Goal: Check status: Check status

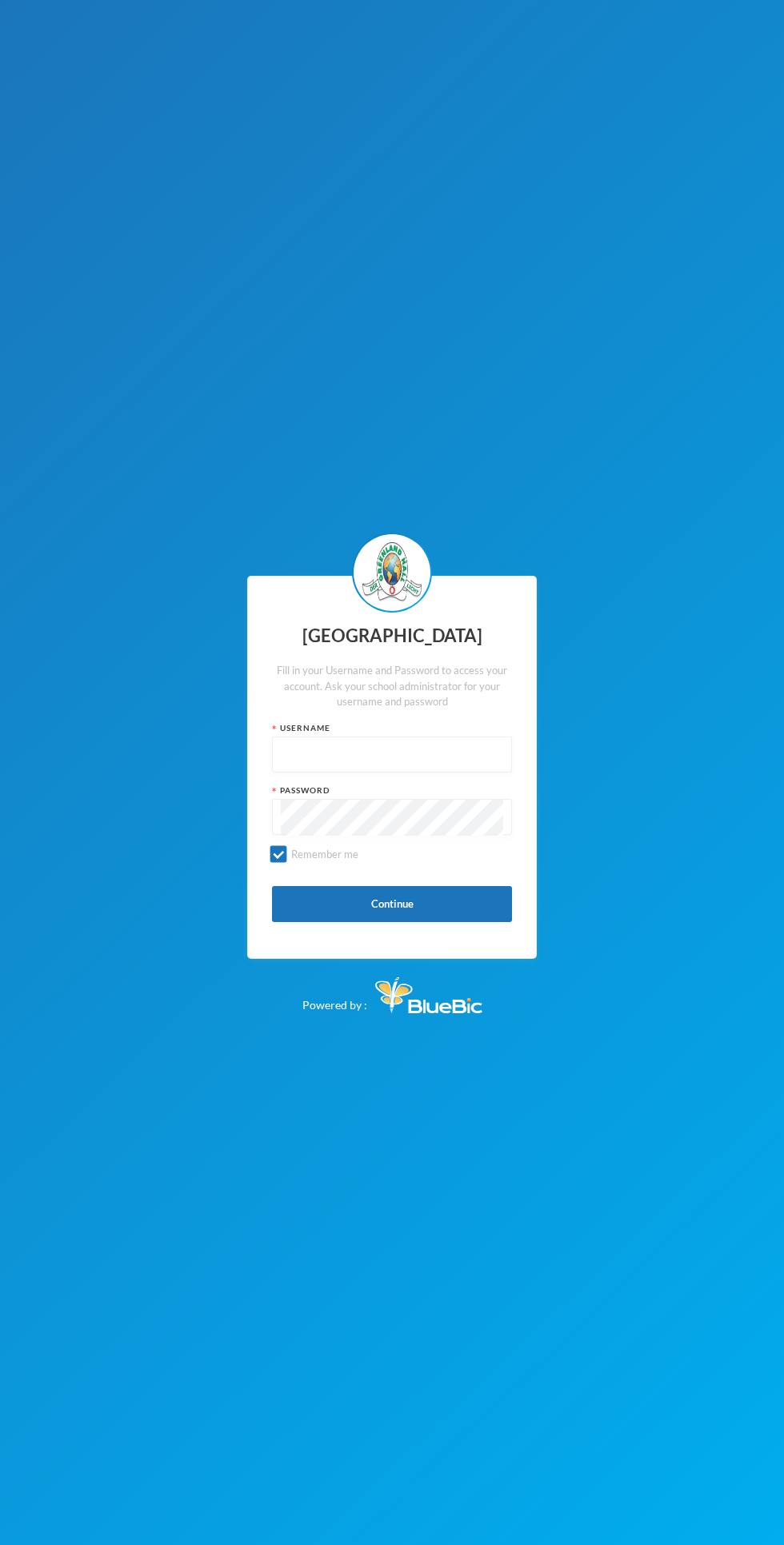
scroll to position [1, 0]
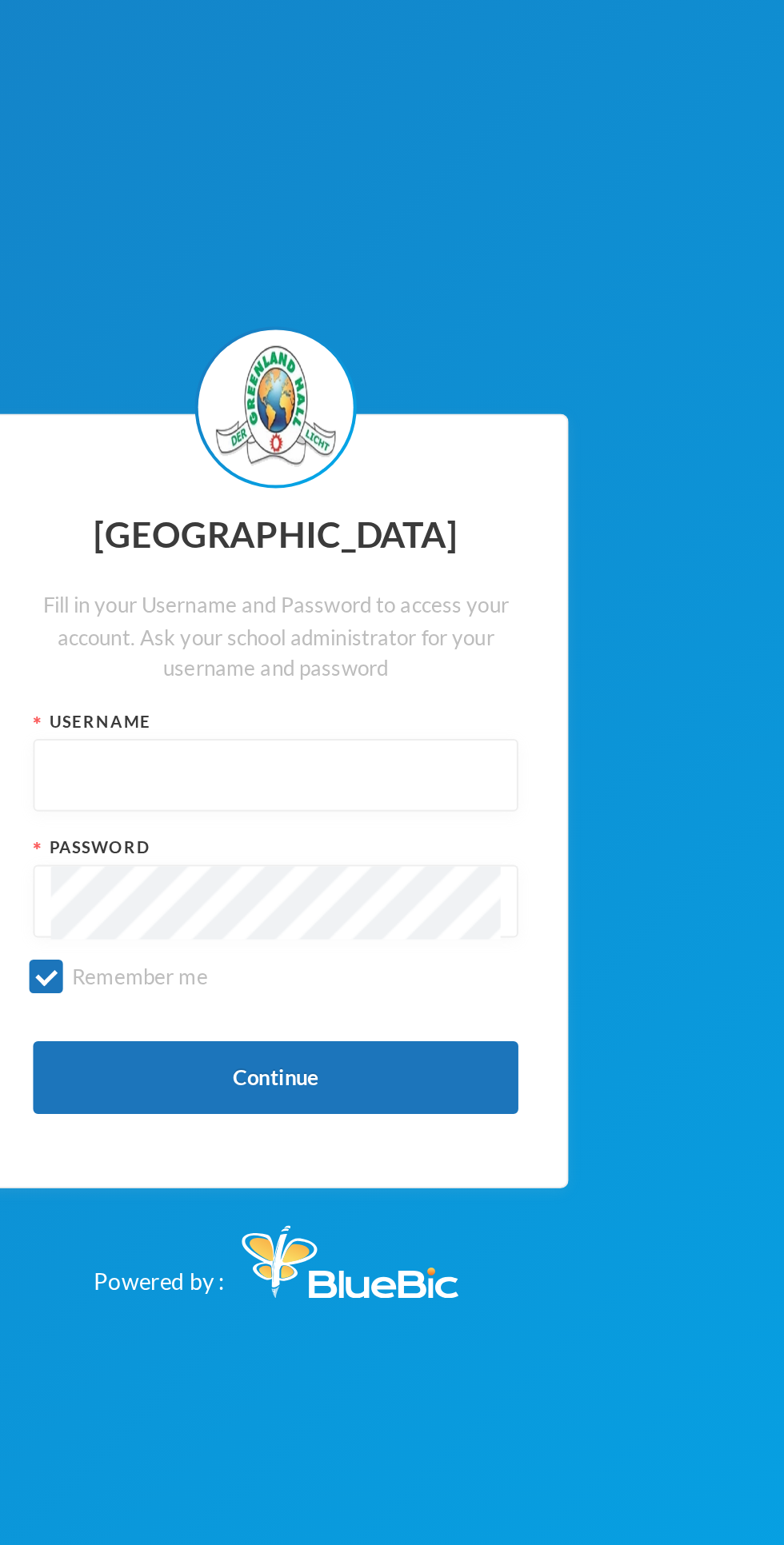
click at [432, 773] on input "text" at bounding box center [392, 754] width 222 height 36
type input "glpn027"
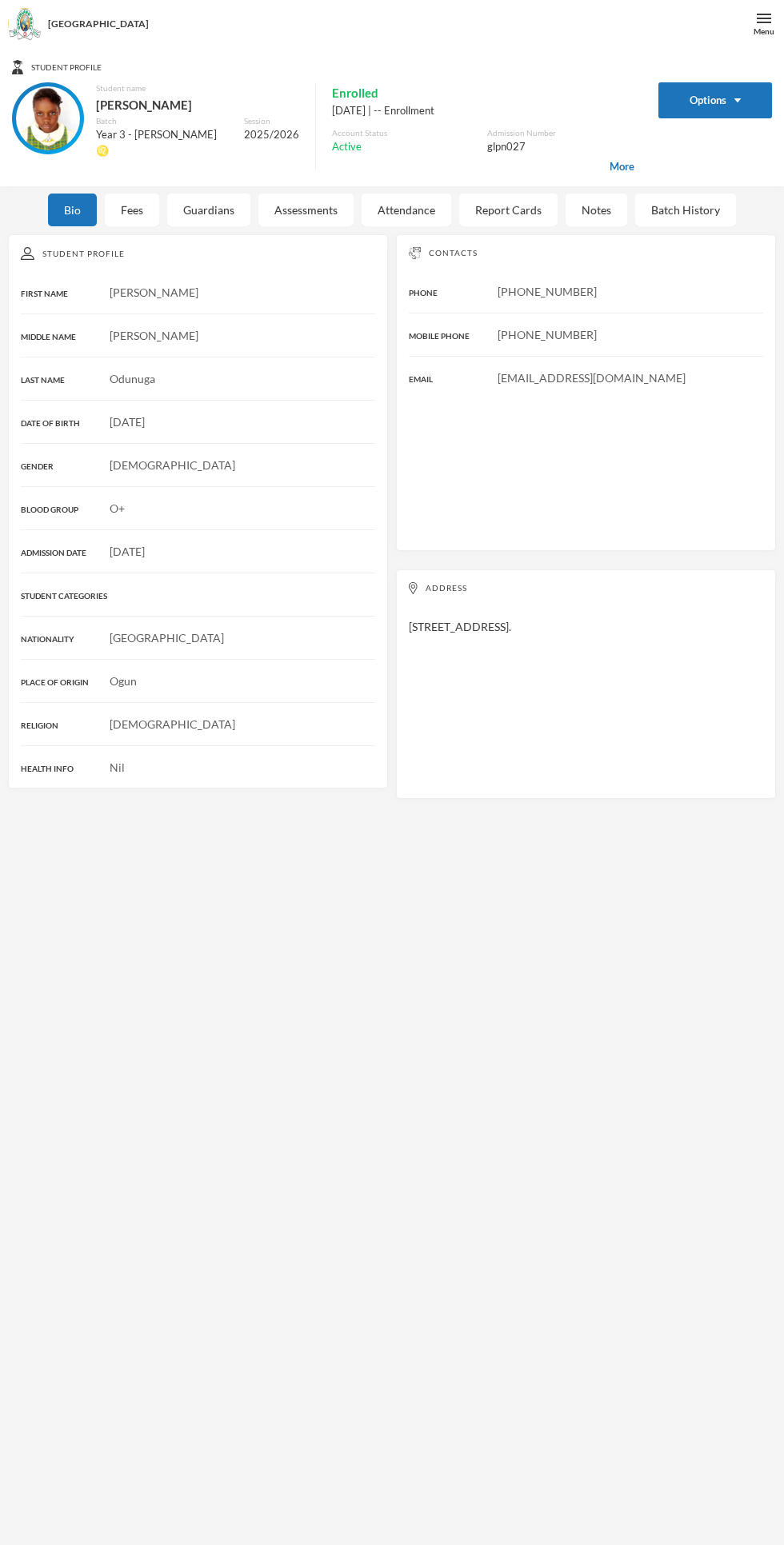
click at [127, 203] on div "Fees" at bounding box center [132, 210] width 55 height 33
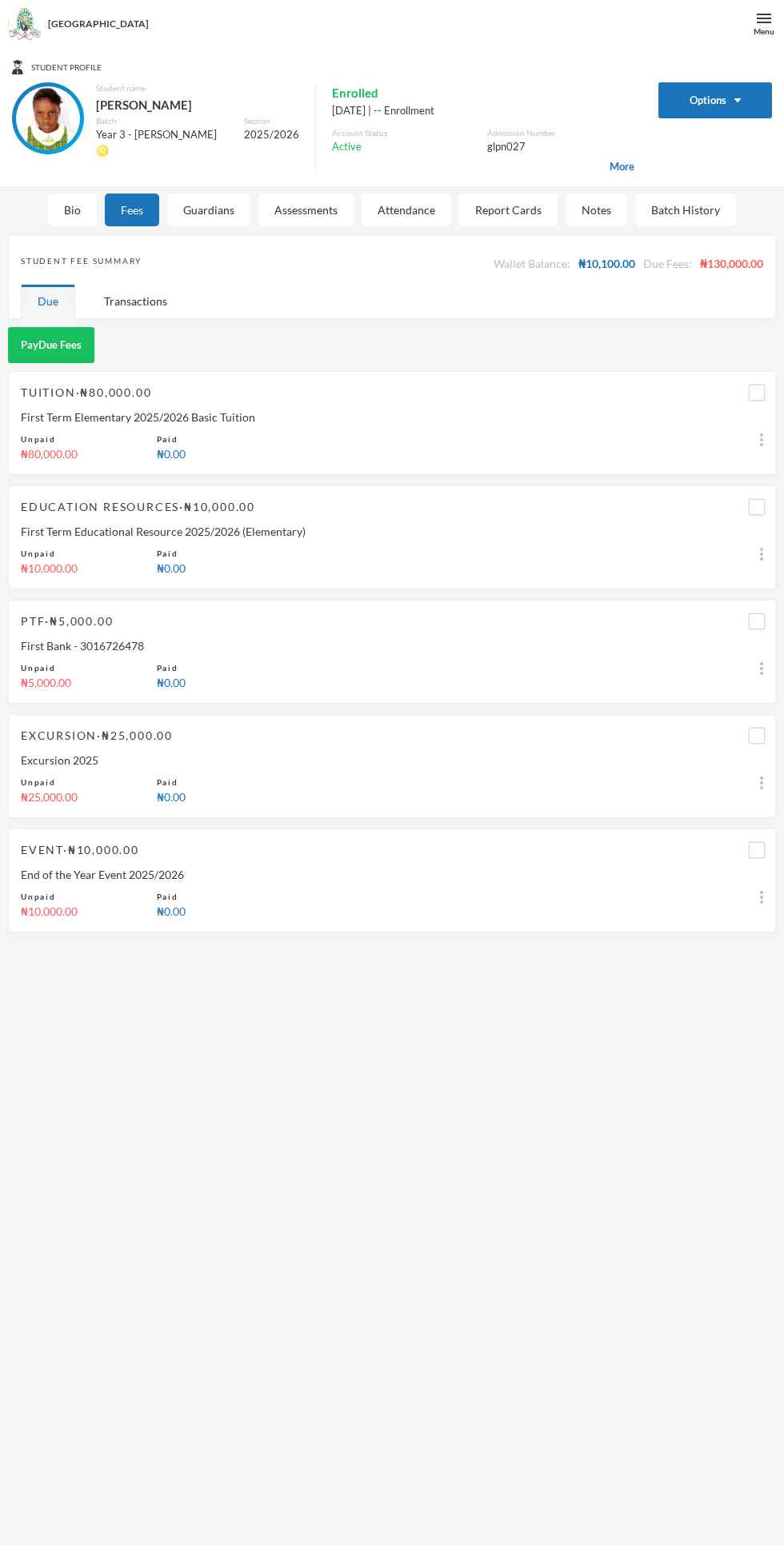
click at [404, 673] on div "PTF · ₦5,000.00 First Bank - 3016726478 Unpaid ₦5,000.00 Paid ₦0.00" at bounding box center [392, 651] width 768 height 104
